Goal: Information Seeking & Learning: Understand process/instructions

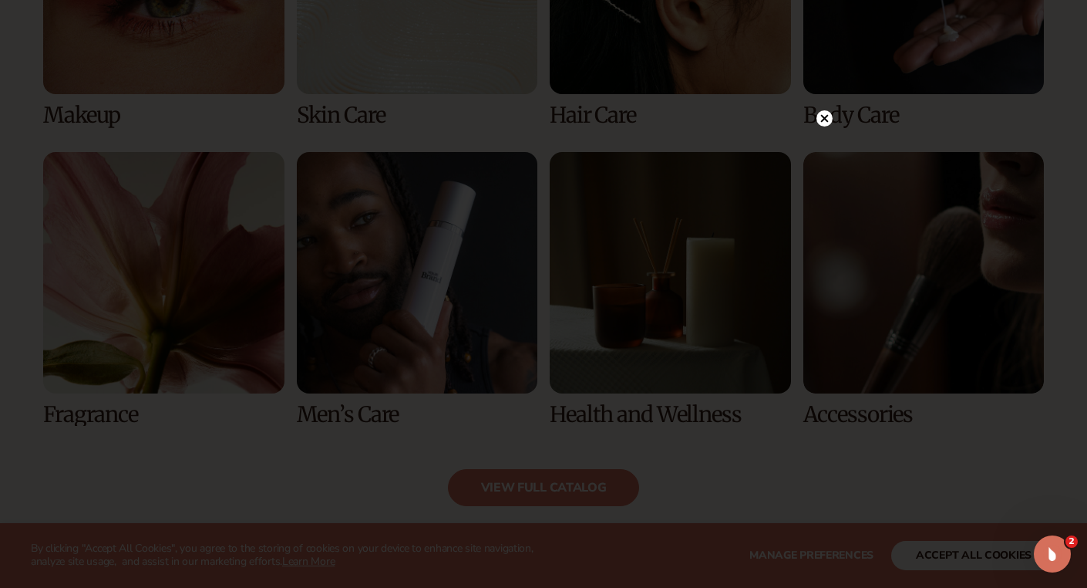
click at [829, 120] on circle at bounding box center [825, 118] width 16 height 16
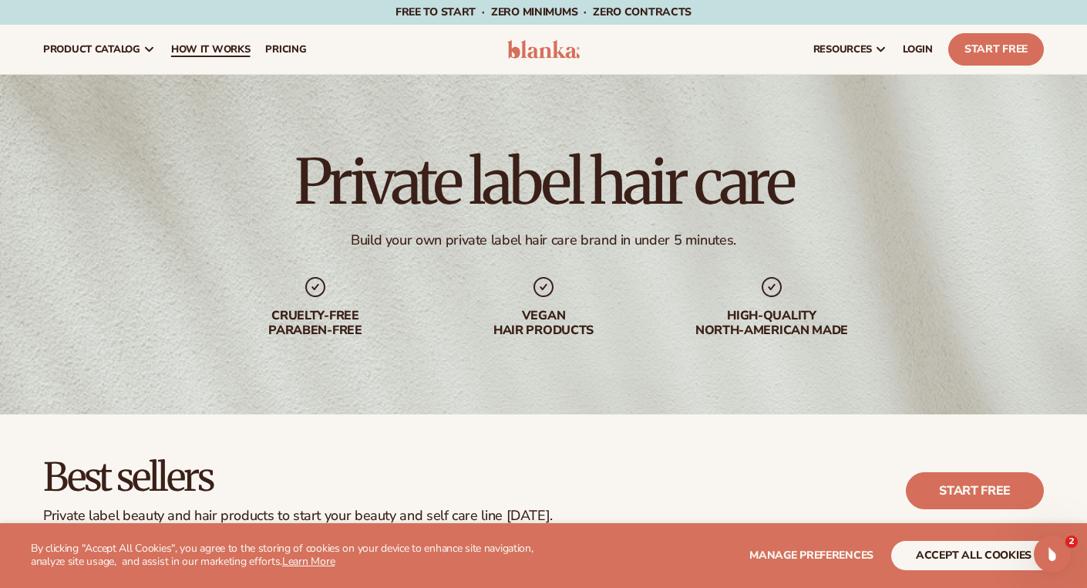
click at [198, 49] on span "How It Works" at bounding box center [210, 49] width 79 height 12
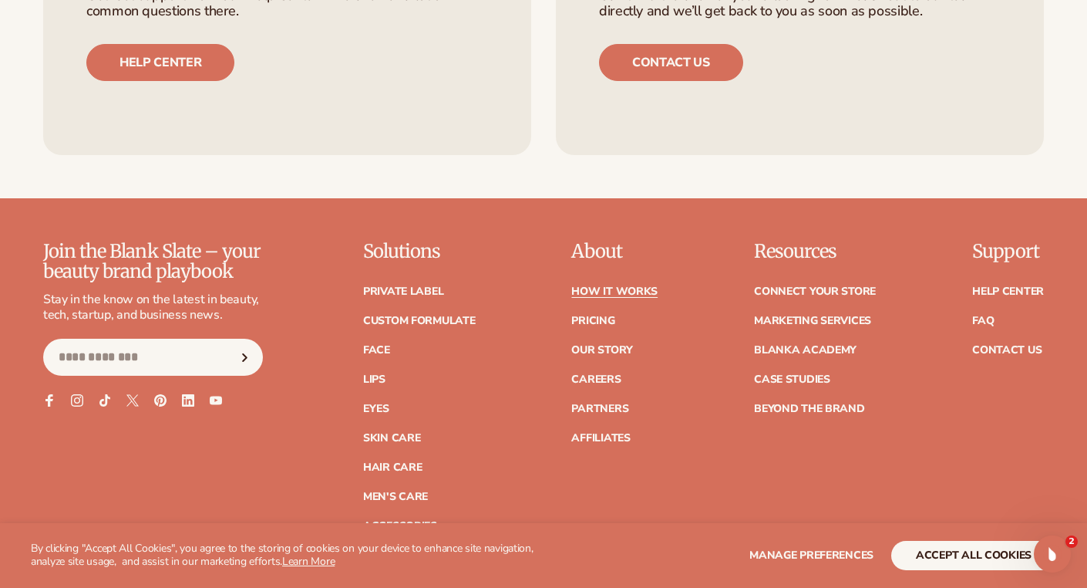
scroll to position [3300, 0]
